Goal: Contribute content: Add original content to the website for others to see

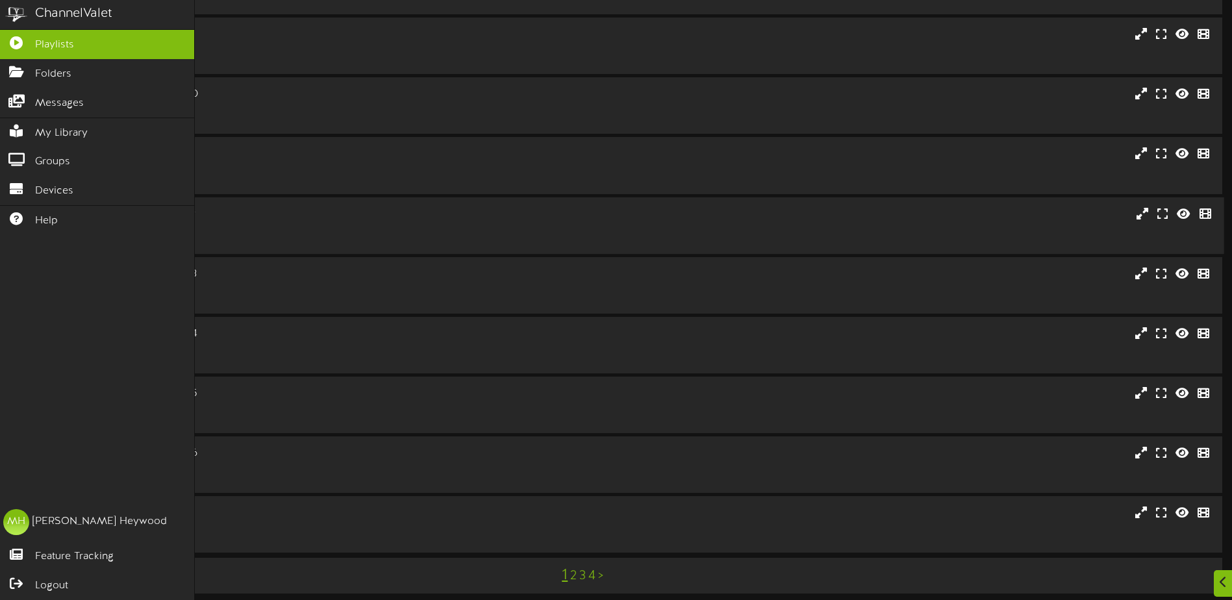
scroll to position [97, 0]
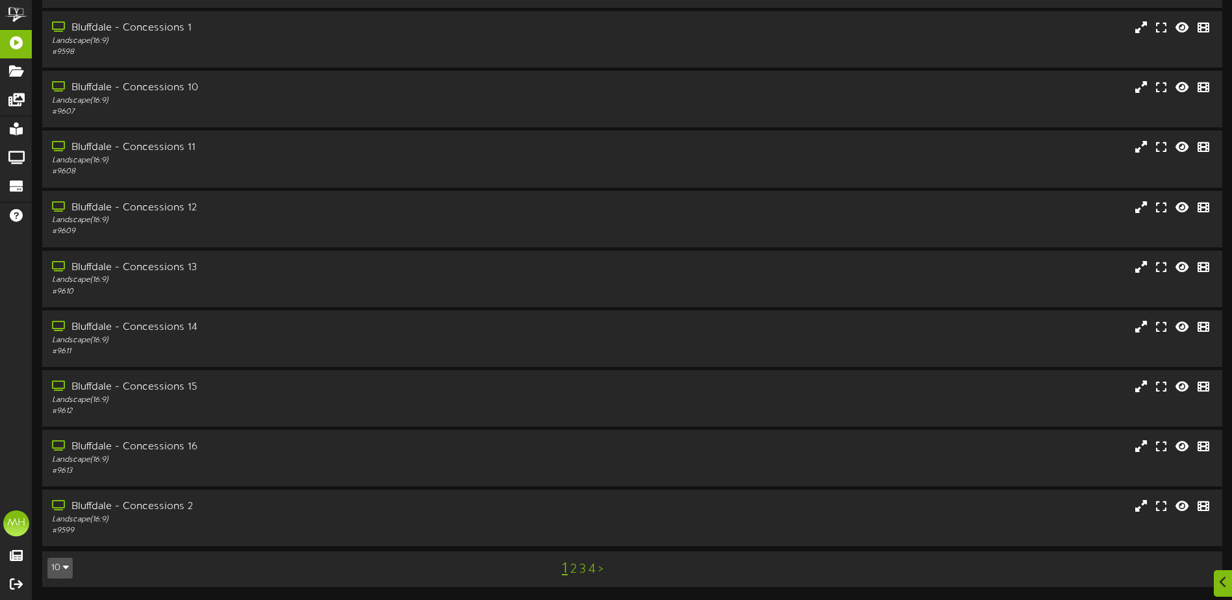
click at [50, 570] on button "10" at bounding box center [59, 568] width 25 height 21
click at [64, 547] on div "100" at bounding box center [60, 542] width 25 height 19
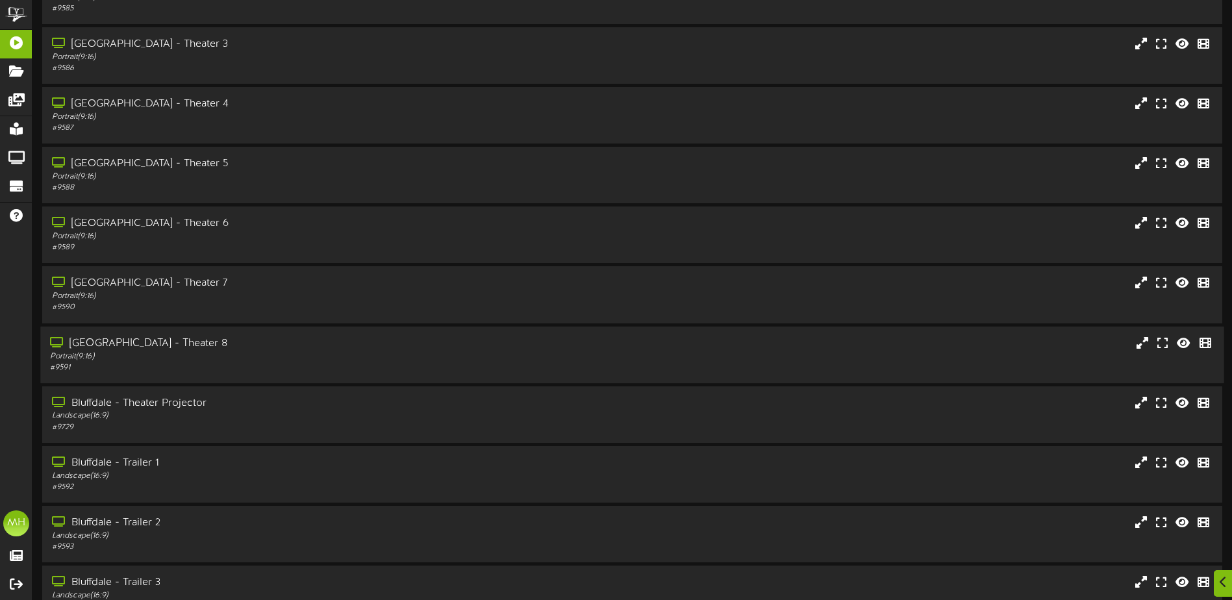
scroll to position [1429, 0]
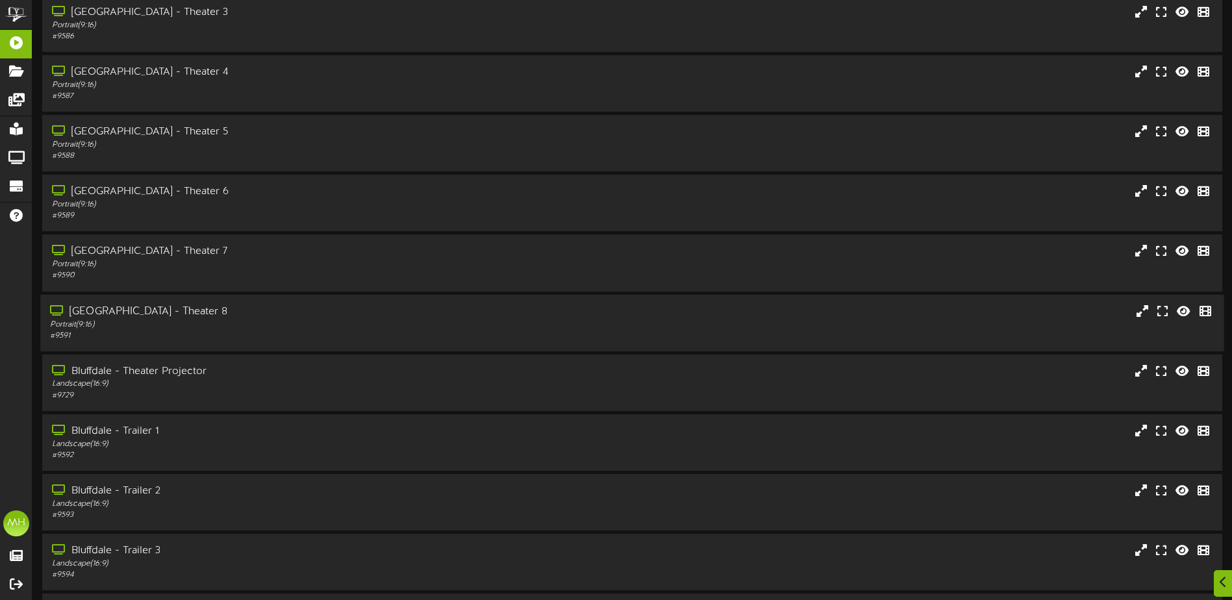
click at [162, 303] on div "Bluffdale - Theater 8 Portrait ( 9:16 ) # 9591" at bounding box center [632, 322] width 1184 height 57
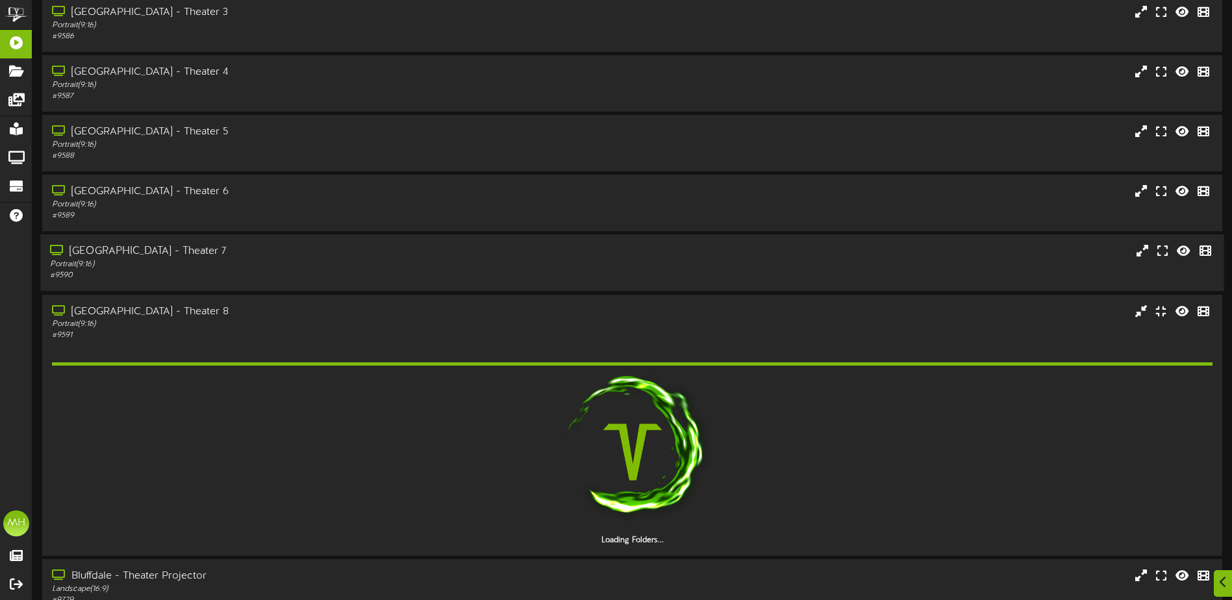
click at [166, 273] on div "# 9590" at bounding box center [287, 275] width 474 height 11
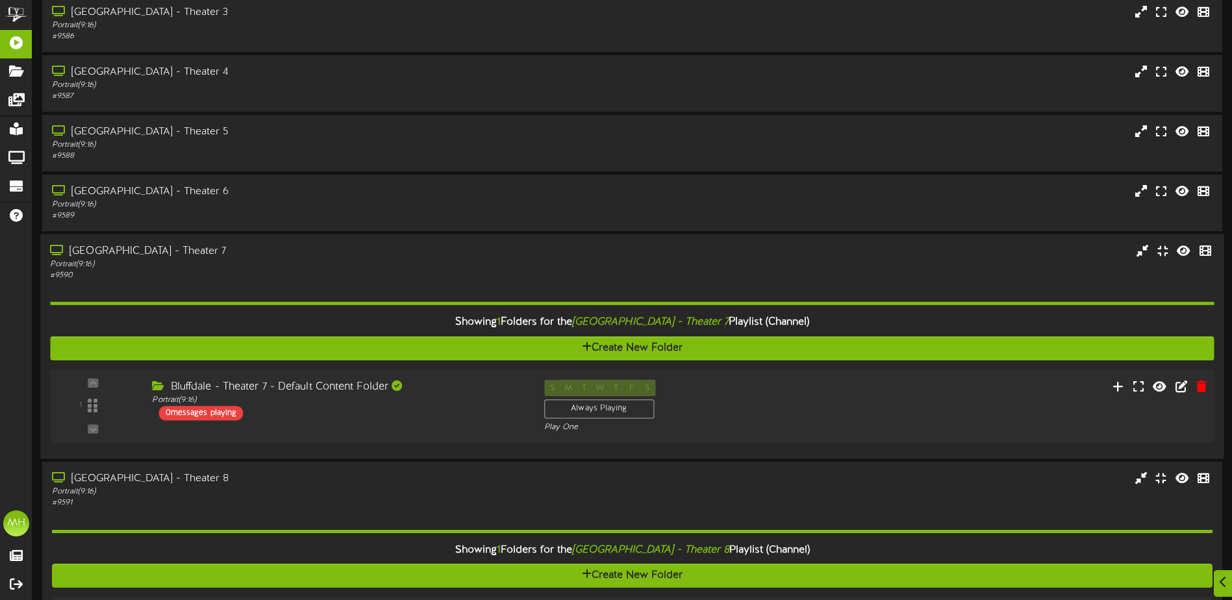
click at [364, 425] on div "1 ( 9:16" at bounding box center [632, 406] width 1176 height 53
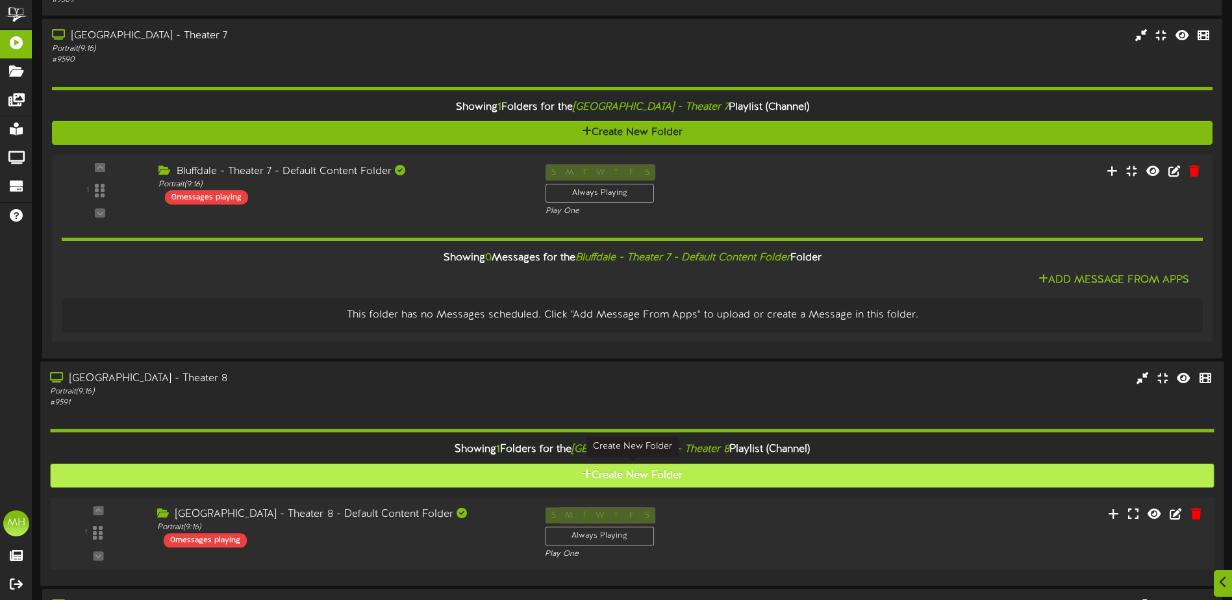
scroll to position [1689, 0]
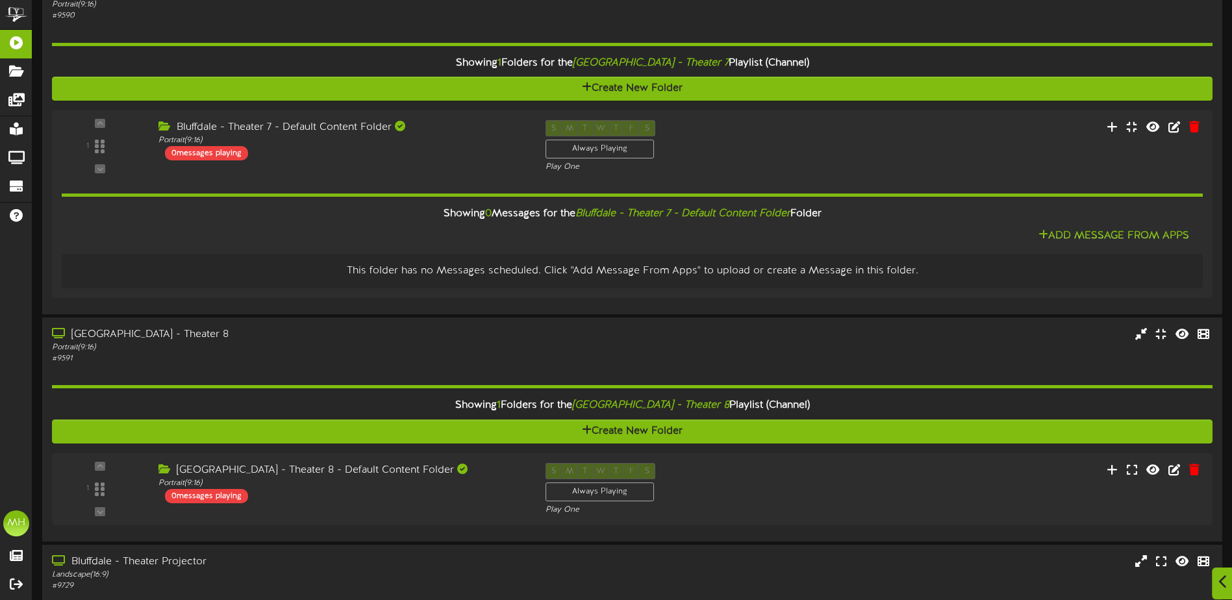
click at [1221, 588] on icon at bounding box center [1223, 582] width 8 height 14
click at [1202, 518] on icon at bounding box center [1200, 523] width 11 height 12
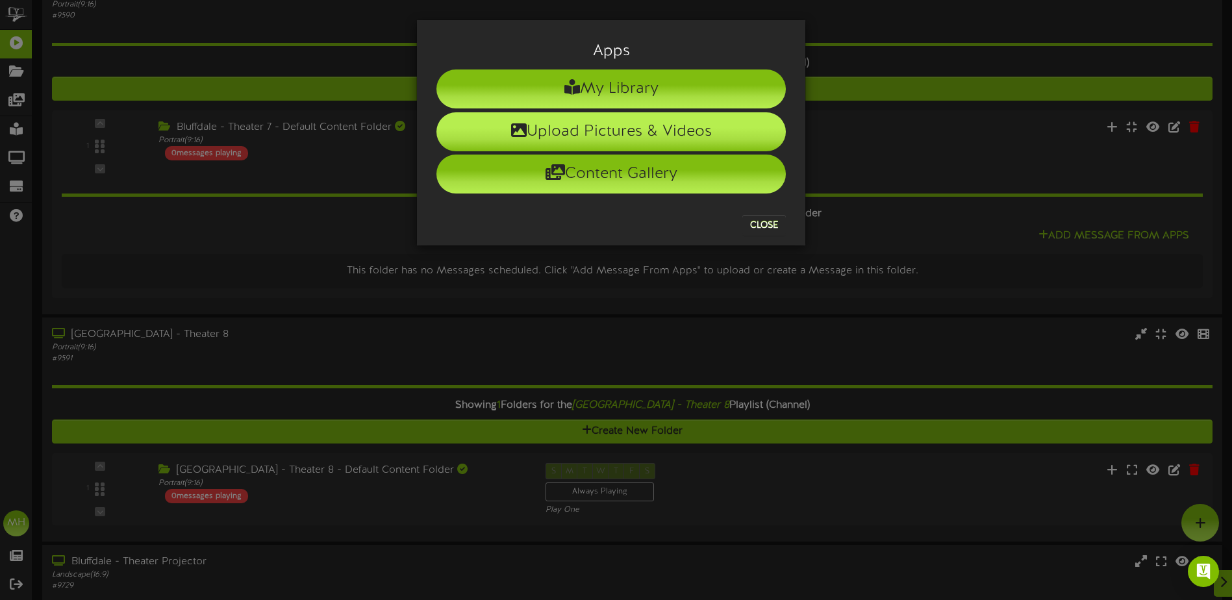
click at [611, 137] on li "Upload Pictures & Videos" at bounding box center [611, 131] width 349 height 39
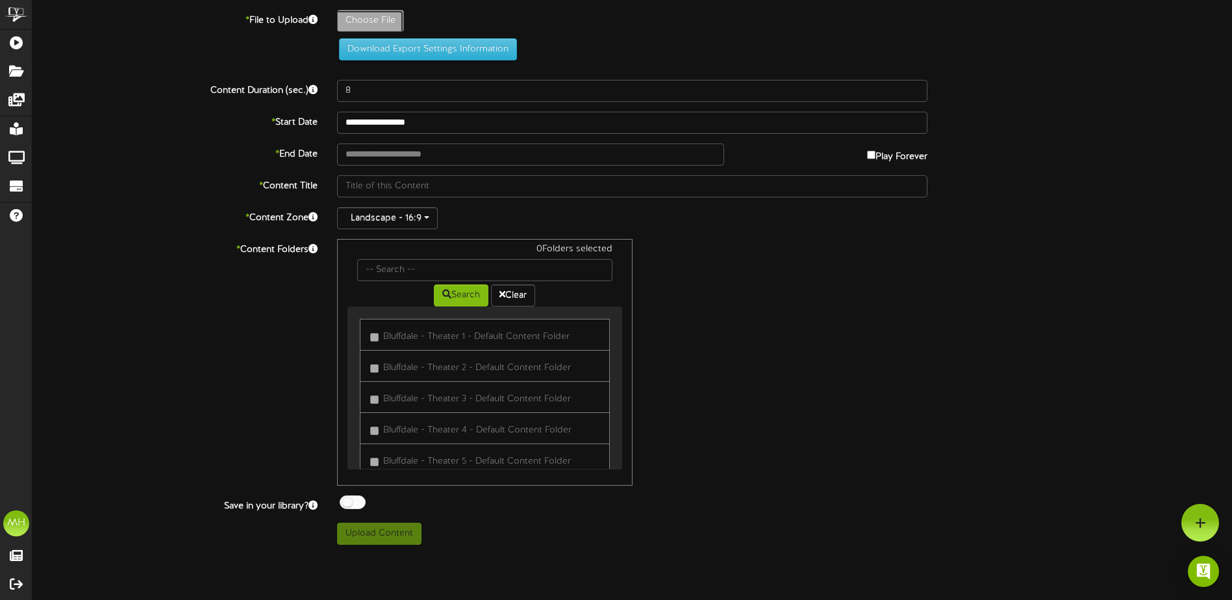
type input "**********"
type input "ConjuringLastRites"
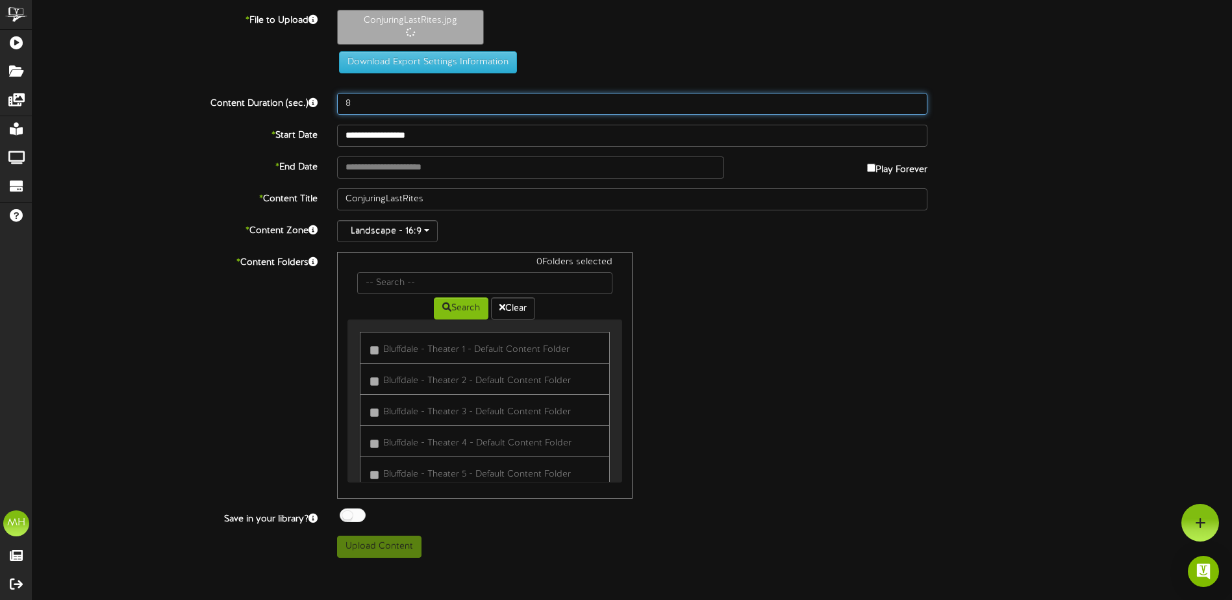
drag, startPoint x: 380, startPoint y: 95, endPoint x: 260, endPoint y: 107, distance: 120.7
click at [260, 107] on div "Content Duration (sec.) 8" at bounding box center [632, 104] width 1219 height 22
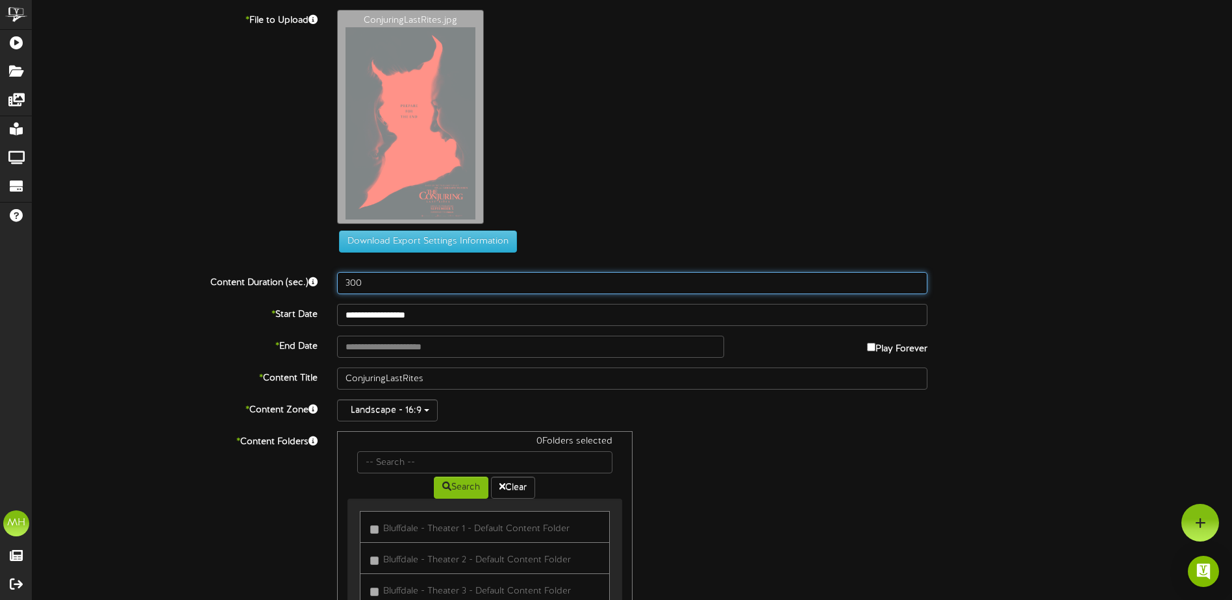
type input "300"
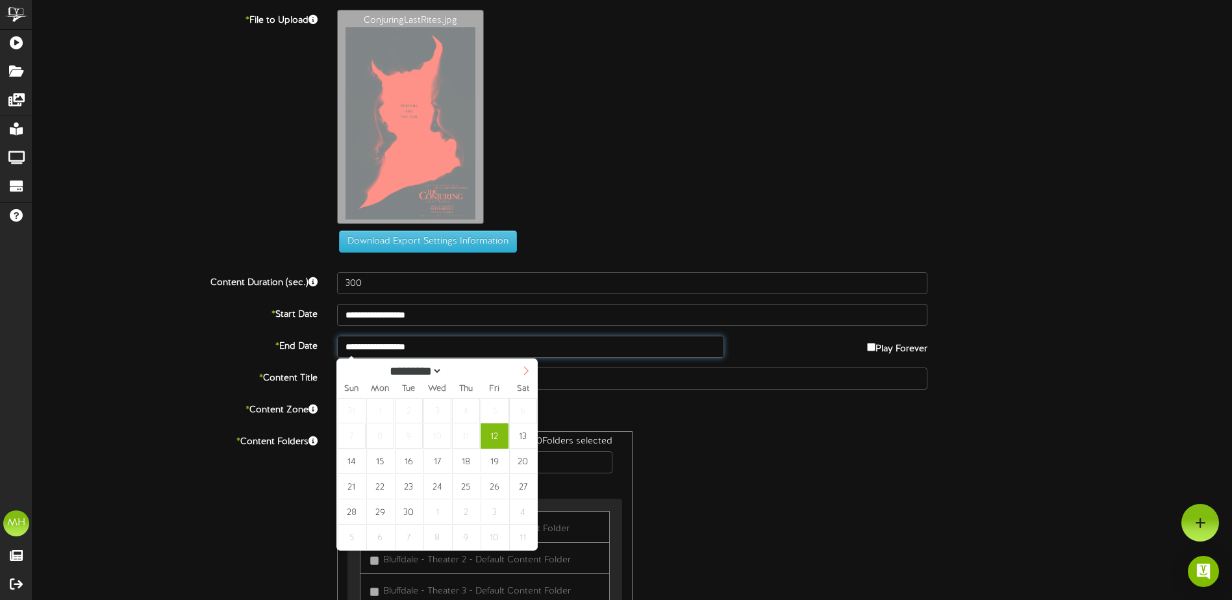
click at [523, 351] on input "**********" at bounding box center [530, 347] width 387 height 22
type input "**********"
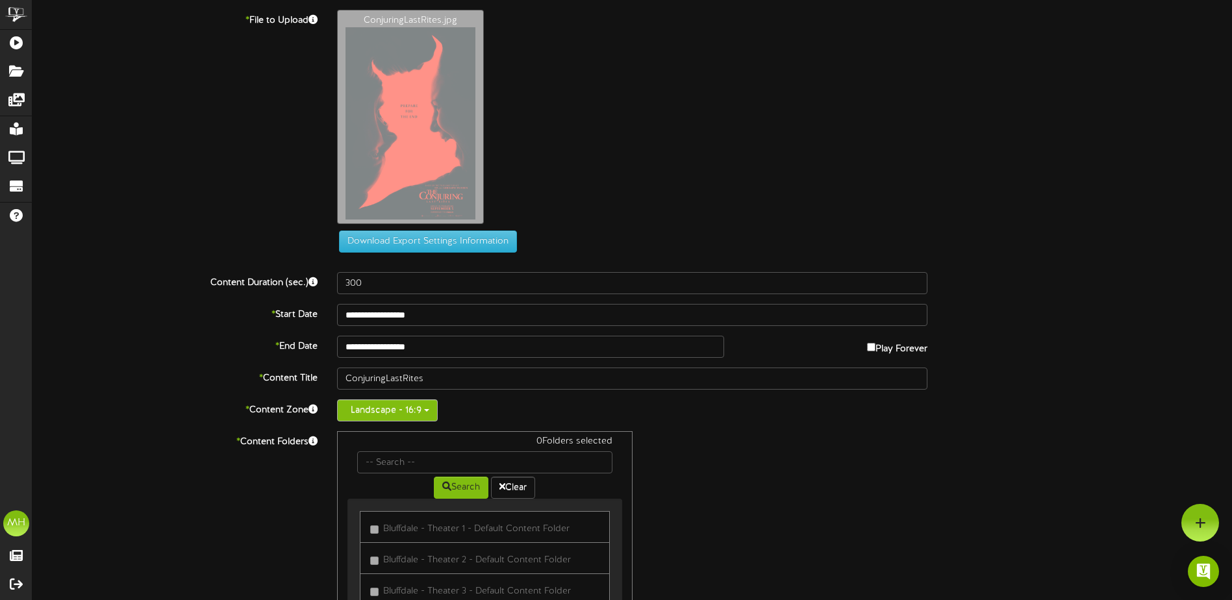
click at [411, 420] on button "Landscape - 16:9" at bounding box center [387, 410] width 101 height 22
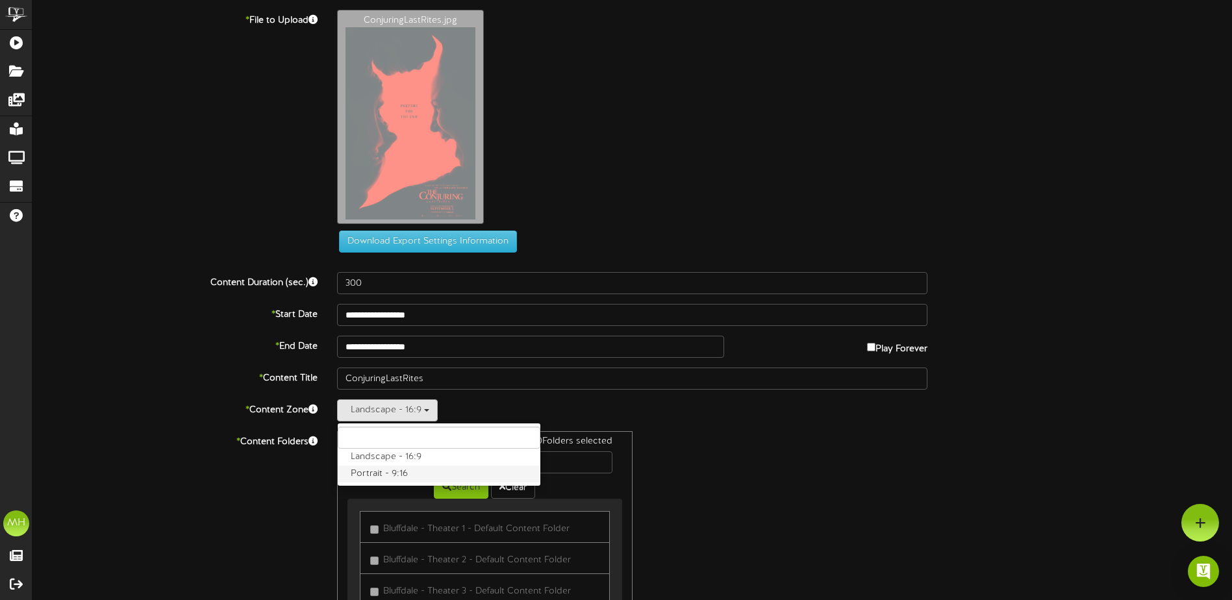
click at [375, 479] on label "Portrait - 9:16" at bounding box center [439, 474] width 203 height 17
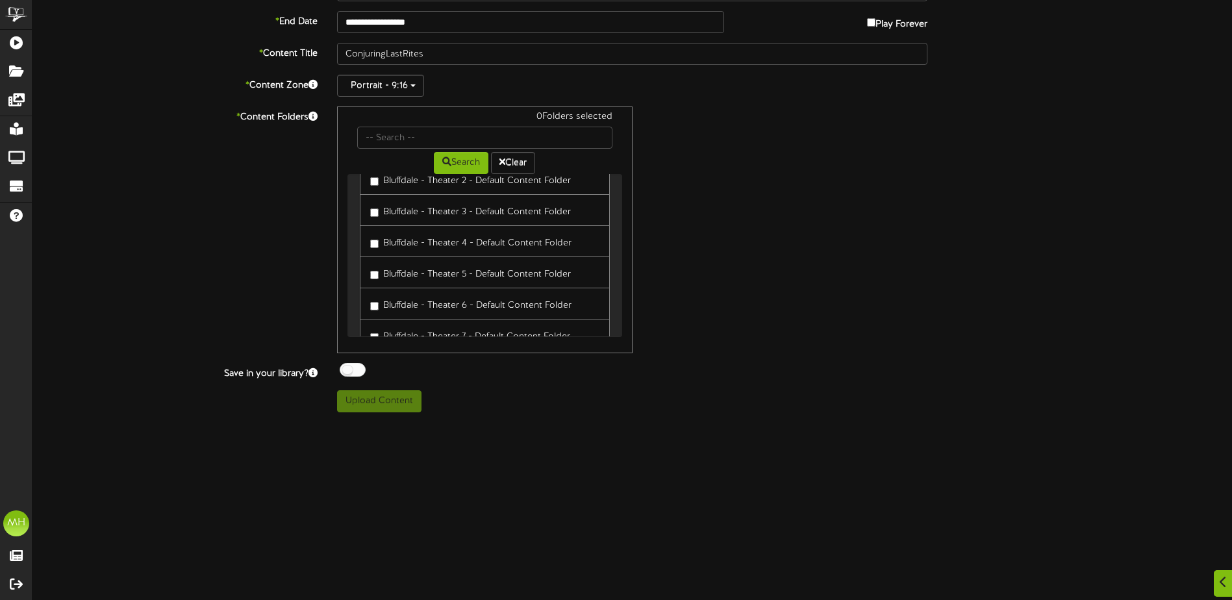
scroll to position [130, 0]
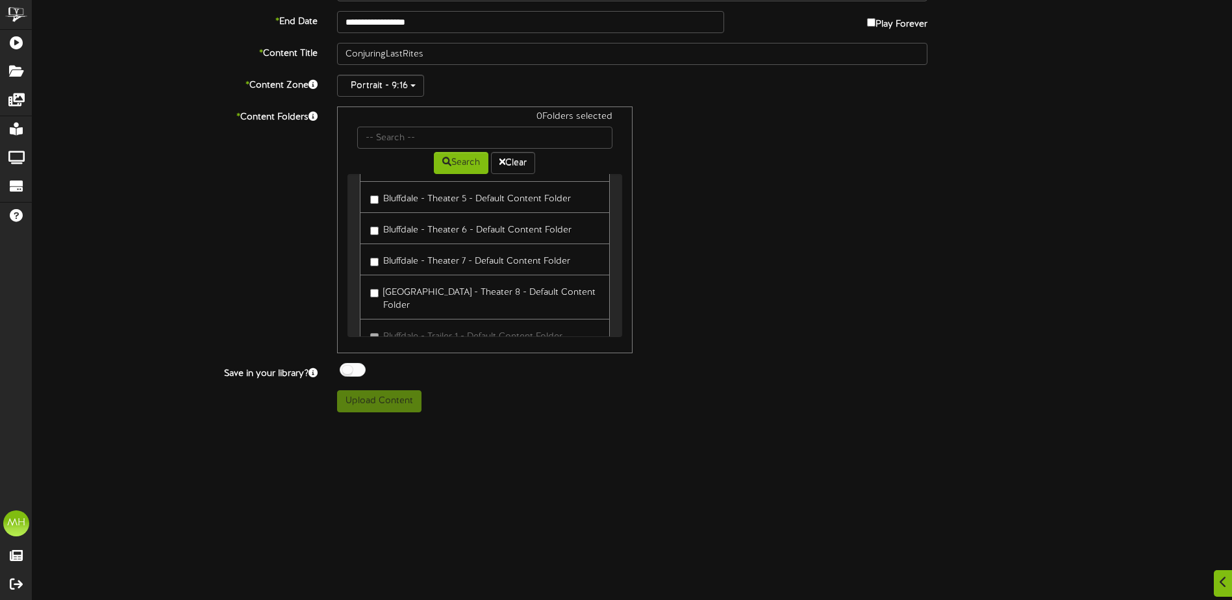
click at [373, 267] on label "Bluffdale - Theater 7 - Default Content Folder" at bounding box center [470, 260] width 200 height 18
click at [392, 408] on button "Upload Content" at bounding box center [379, 401] width 84 height 22
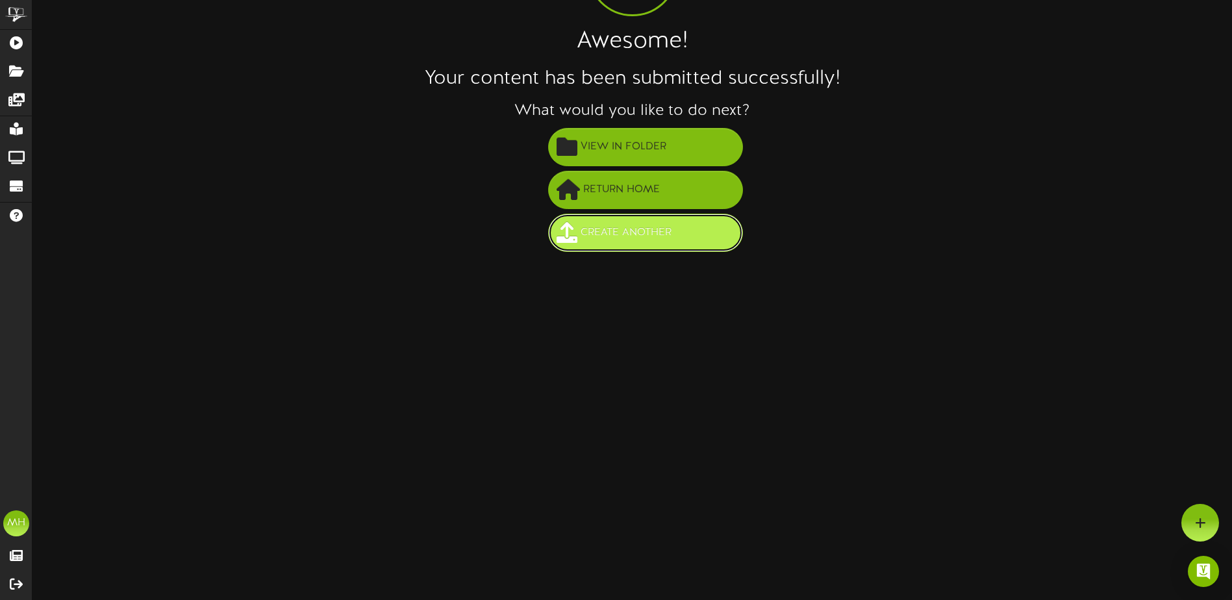
click at [635, 238] on span "Create Another" at bounding box center [625, 232] width 97 height 21
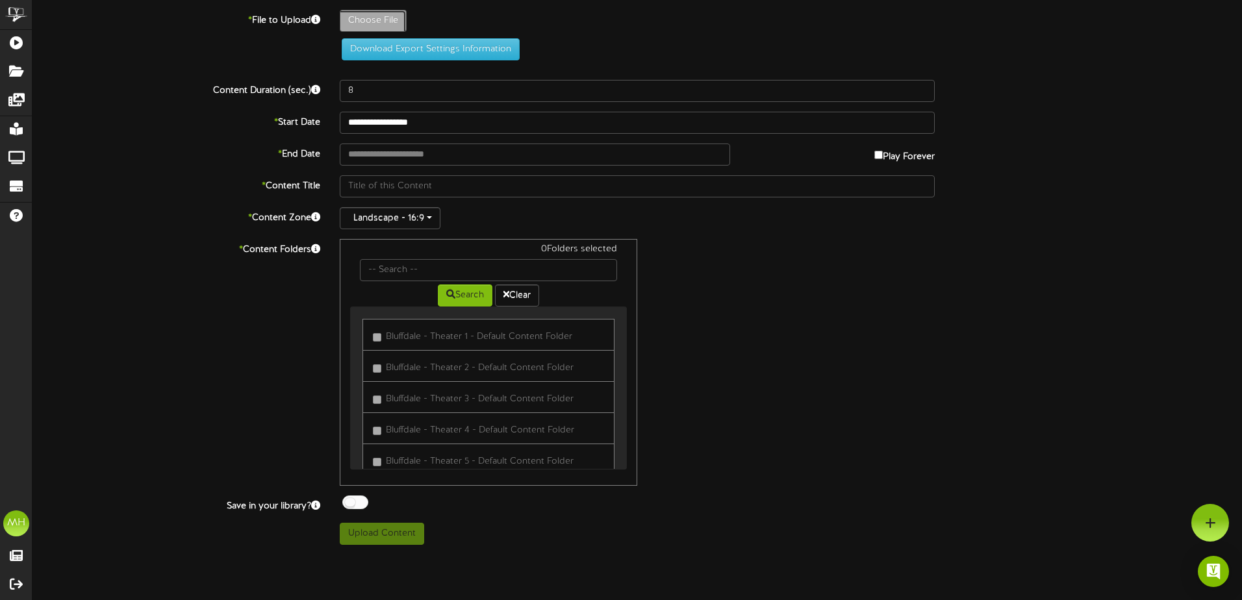
type input "**********"
type input "BadGuys2"
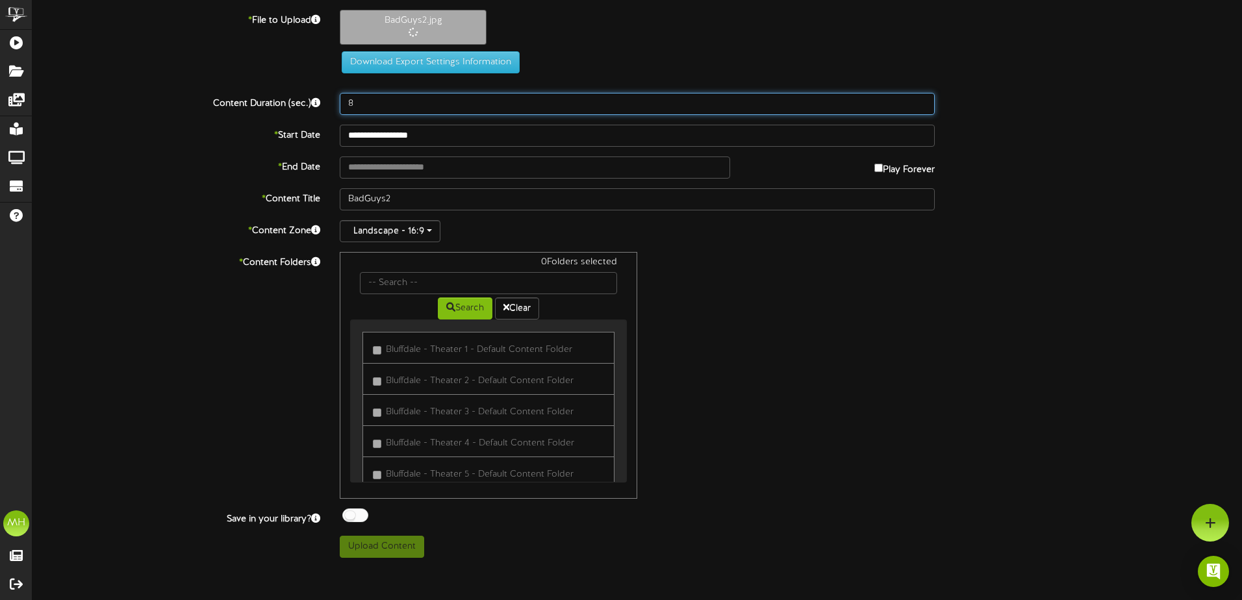
drag, startPoint x: 387, startPoint y: 112, endPoint x: 312, endPoint y: 118, distance: 74.2
click at [323, 115] on div "**********" at bounding box center [637, 284] width 1210 height 548
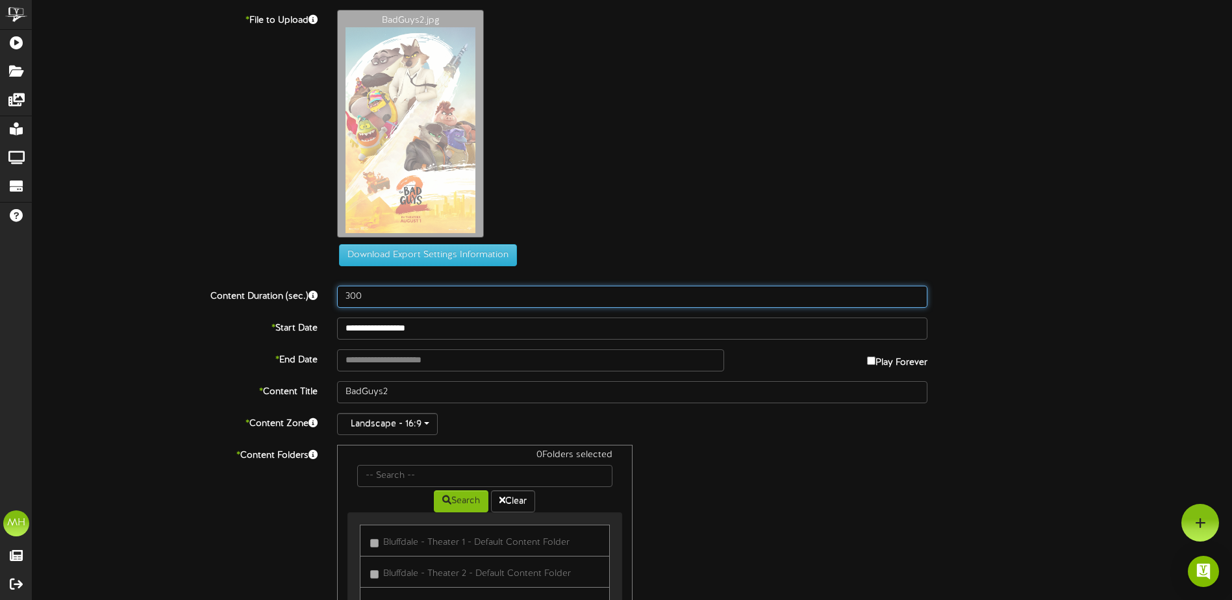
type input "300"
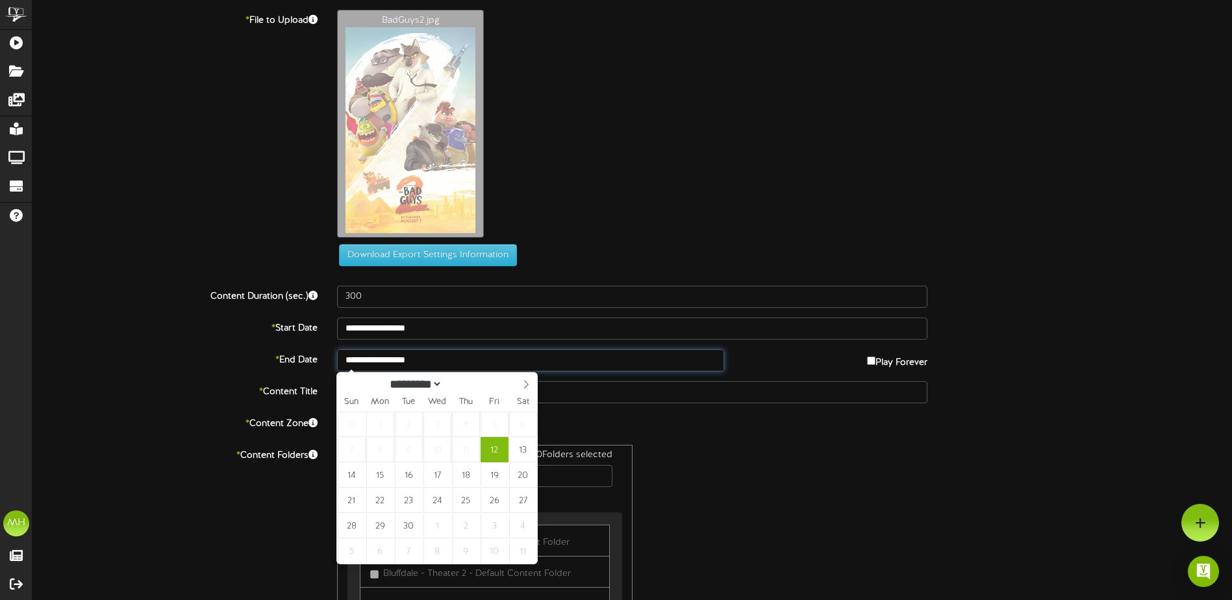
click at [483, 366] on input "**********" at bounding box center [530, 360] width 387 height 22
type input "**********"
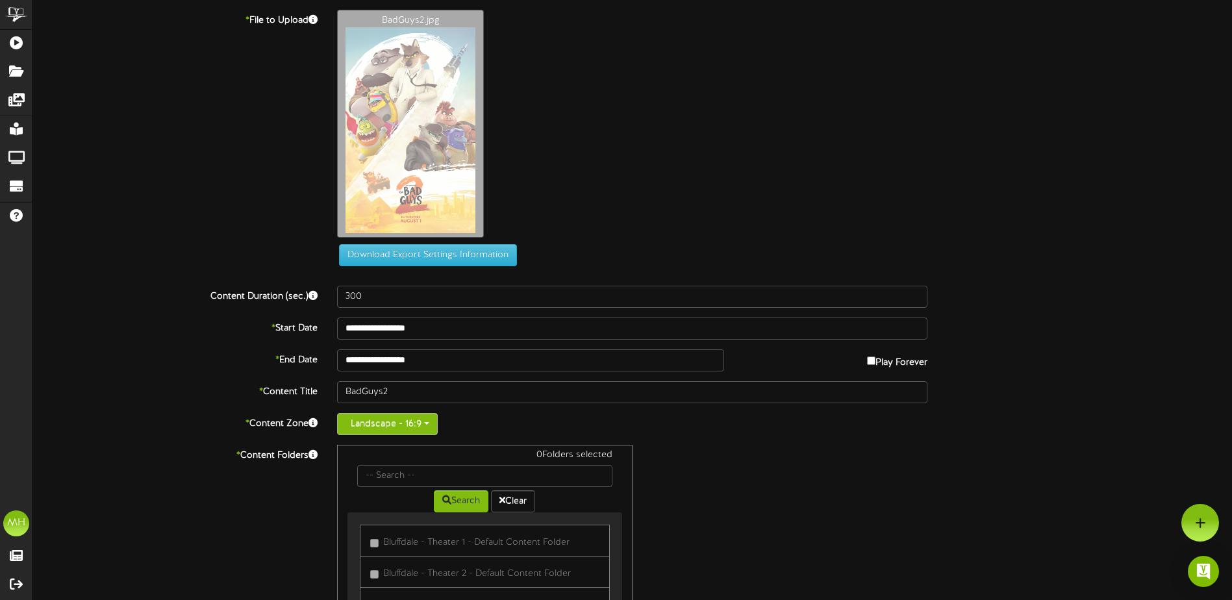
click at [407, 418] on button "Landscape - 16:9" at bounding box center [387, 424] width 101 height 22
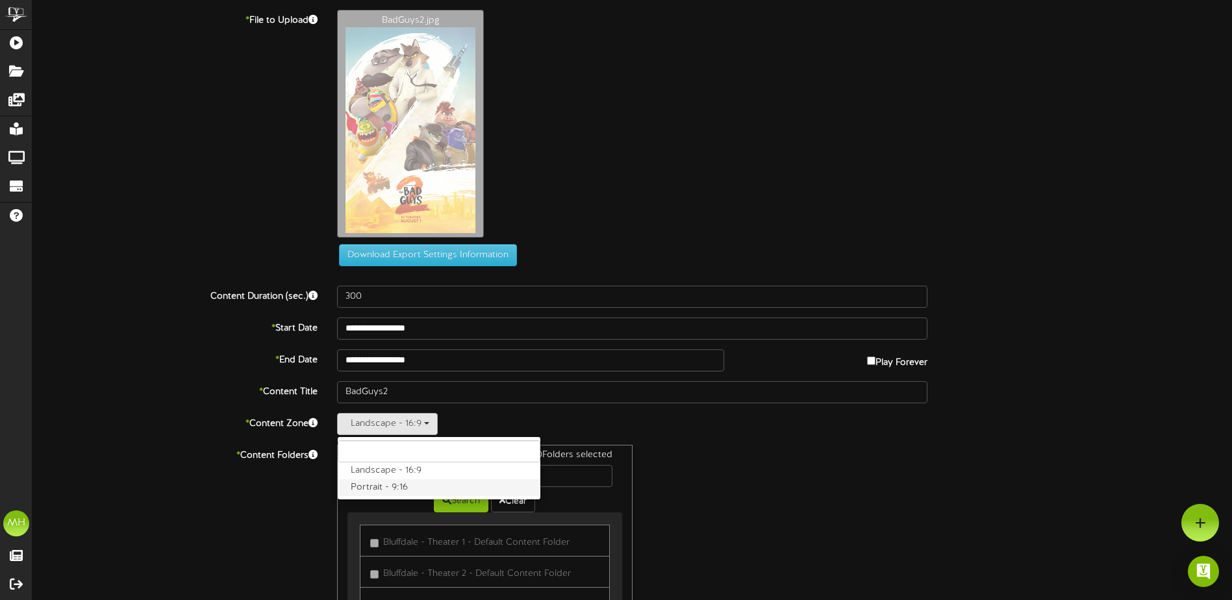
click at [393, 492] on label "Portrait - 9:16" at bounding box center [439, 487] width 203 height 17
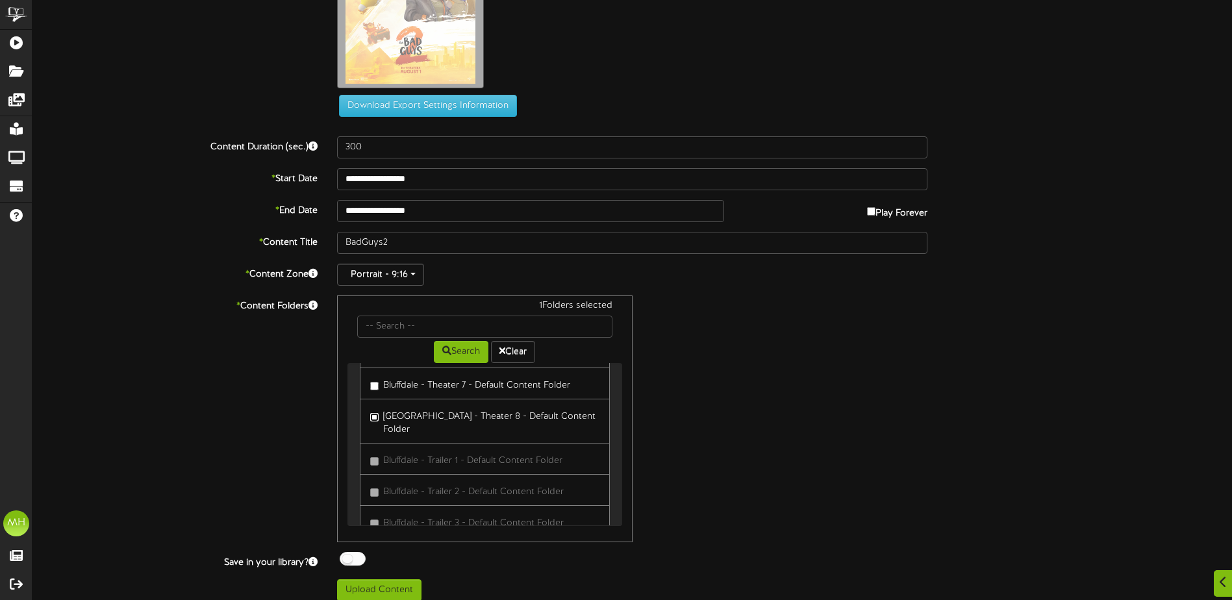
scroll to position [160, 0]
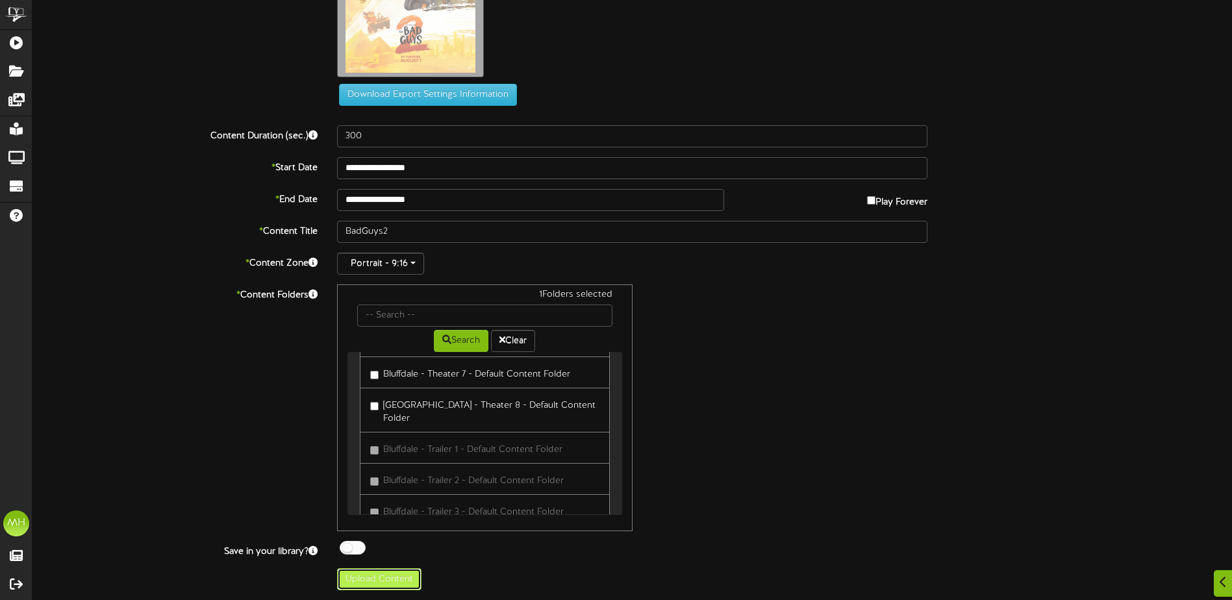
click at [411, 582] on button "Upload Content" at bounding box center [379, 579] width 84 height 22
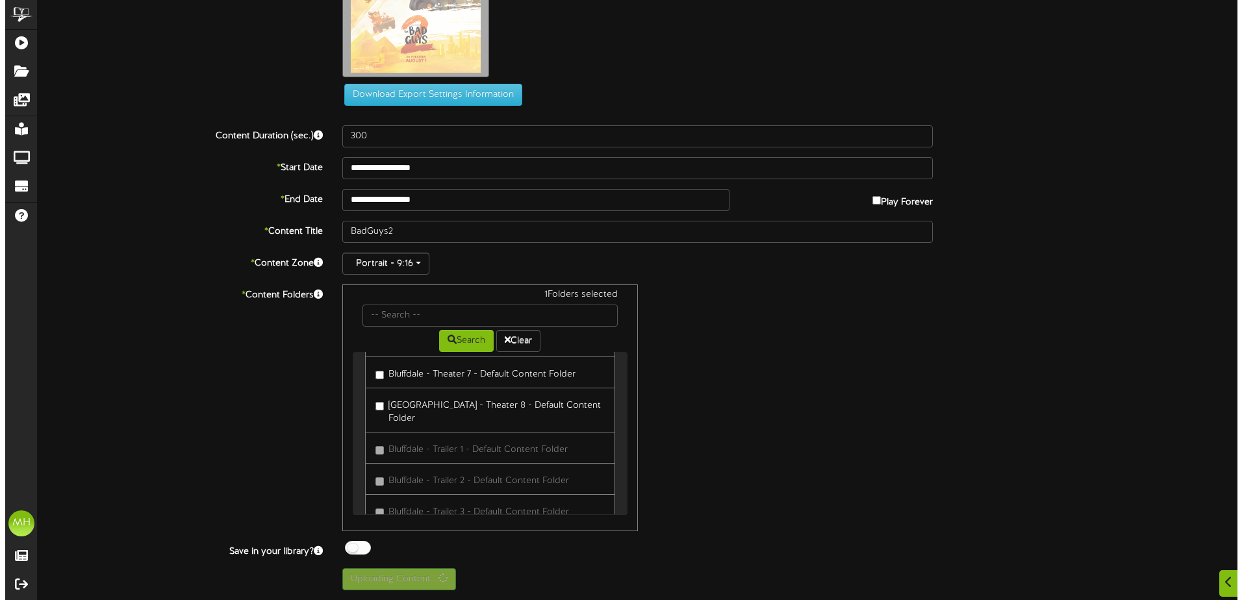
scroll to position [0, 0]
